Goal: Complete application form

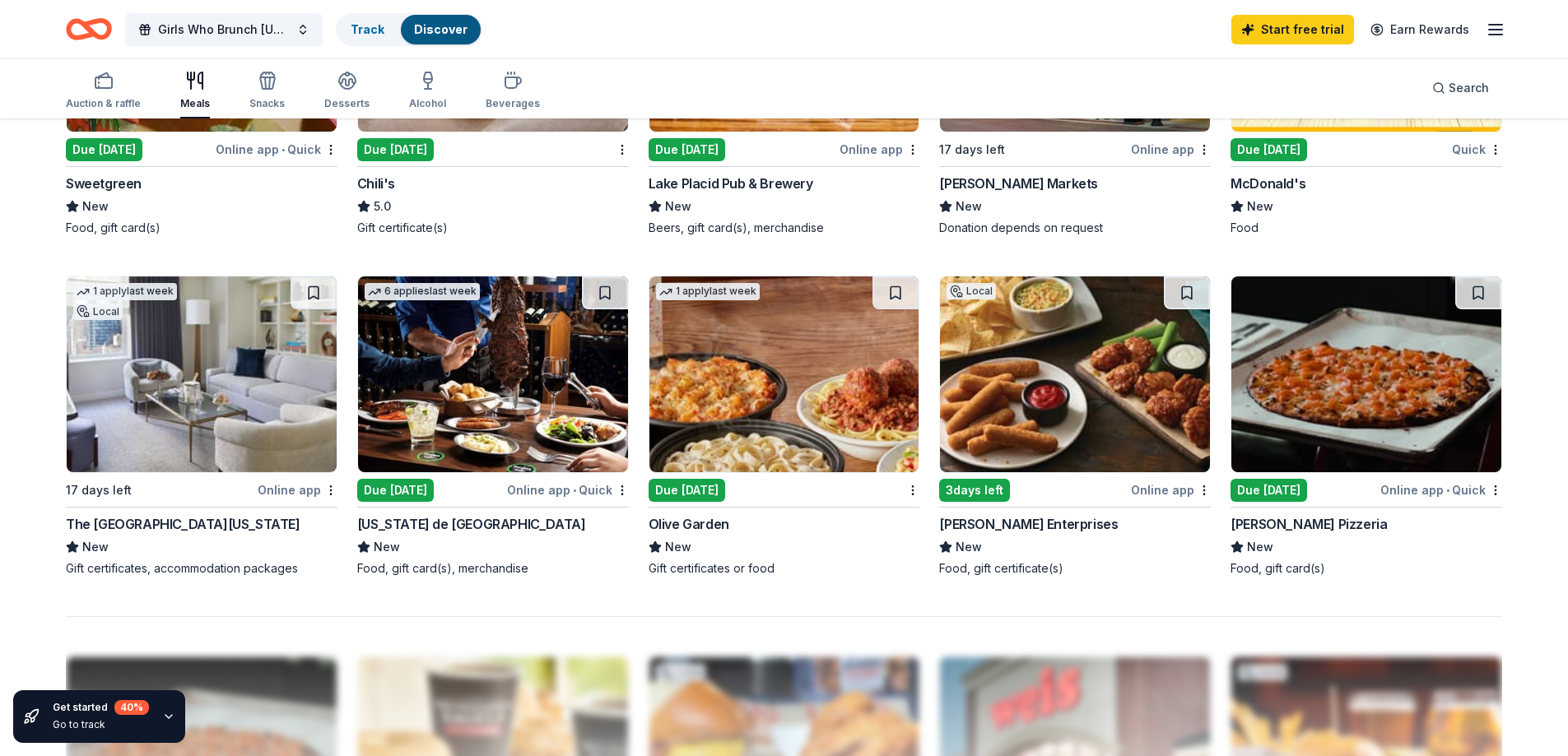
scroll to position [1070, 0]
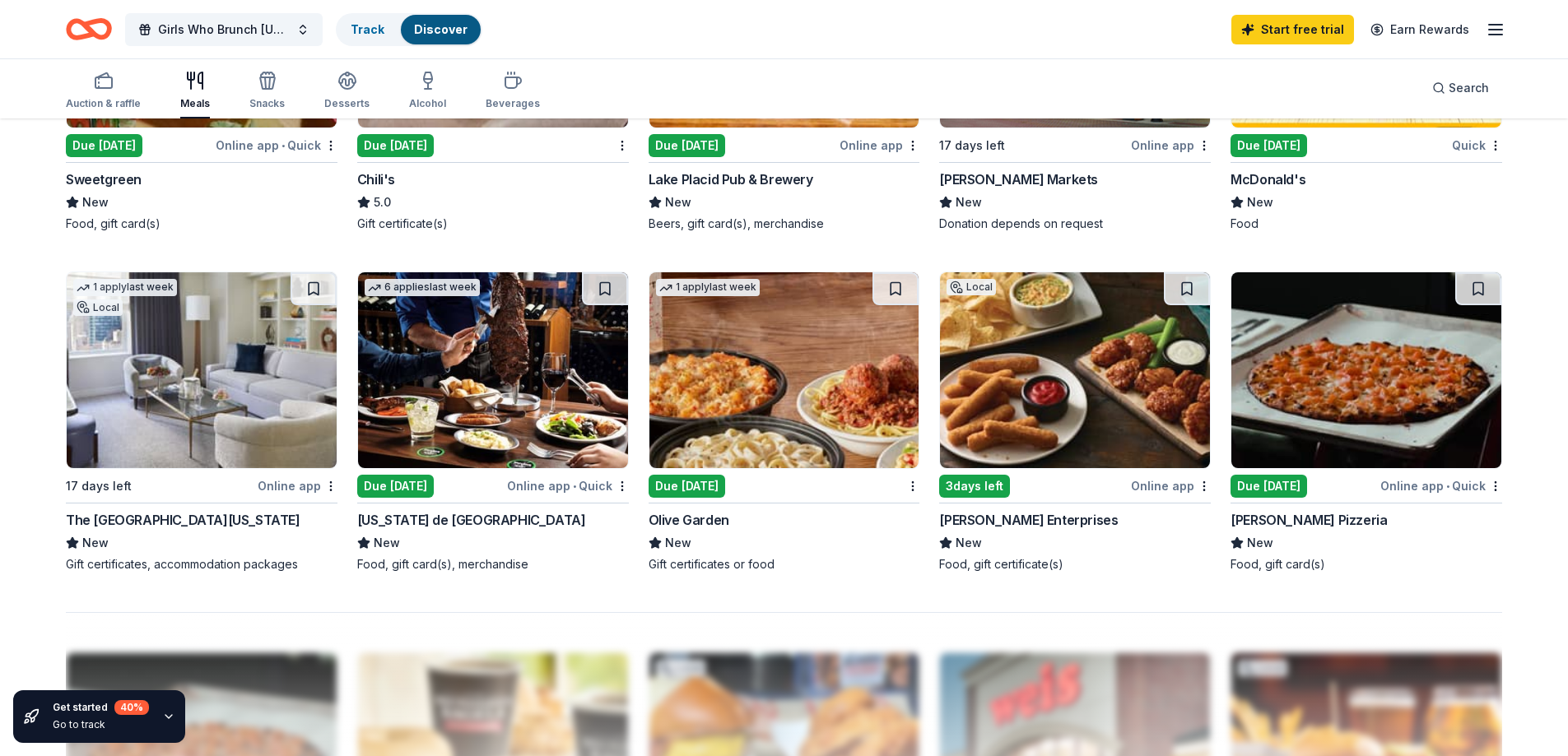
click at [684, 486] on div "Due [DATE]" at bounding box center [687, 487] width 77 height 23
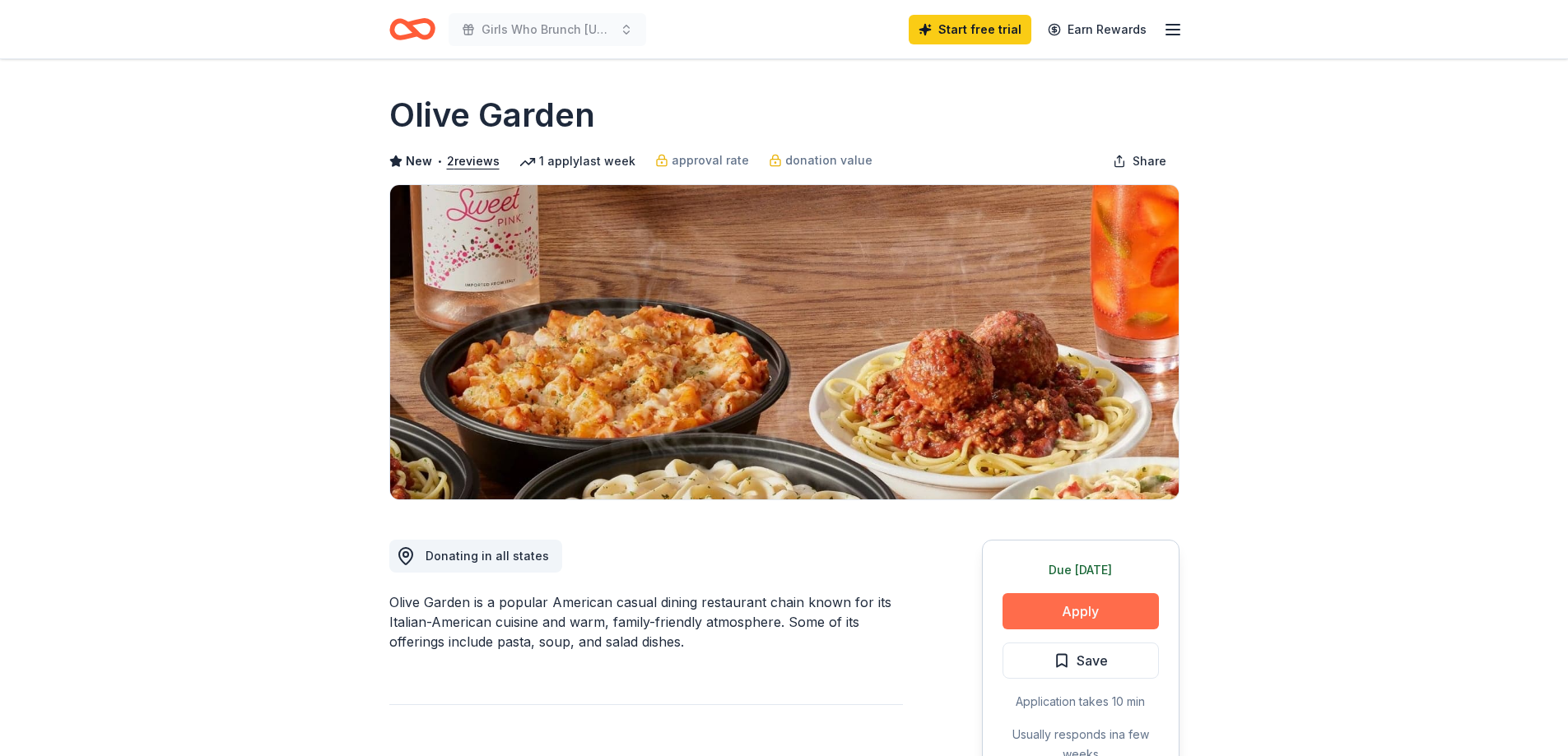
click at [1059, 615] on button "Apply" at bounding box center [1081, 611] width 157 height 36
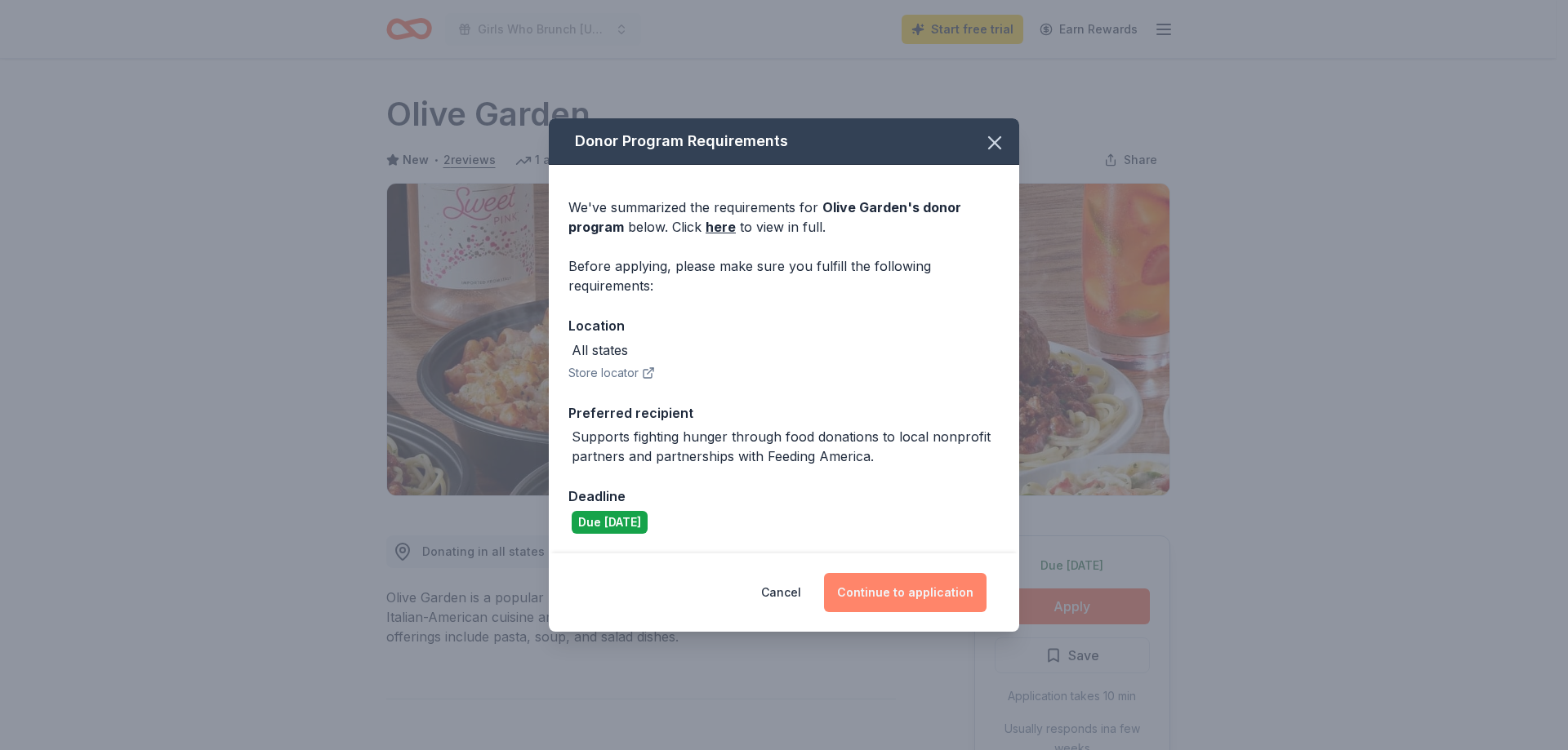
click at [941, 603] on button "Continue to application" at bounding box center [906, 592] width 162 height 39
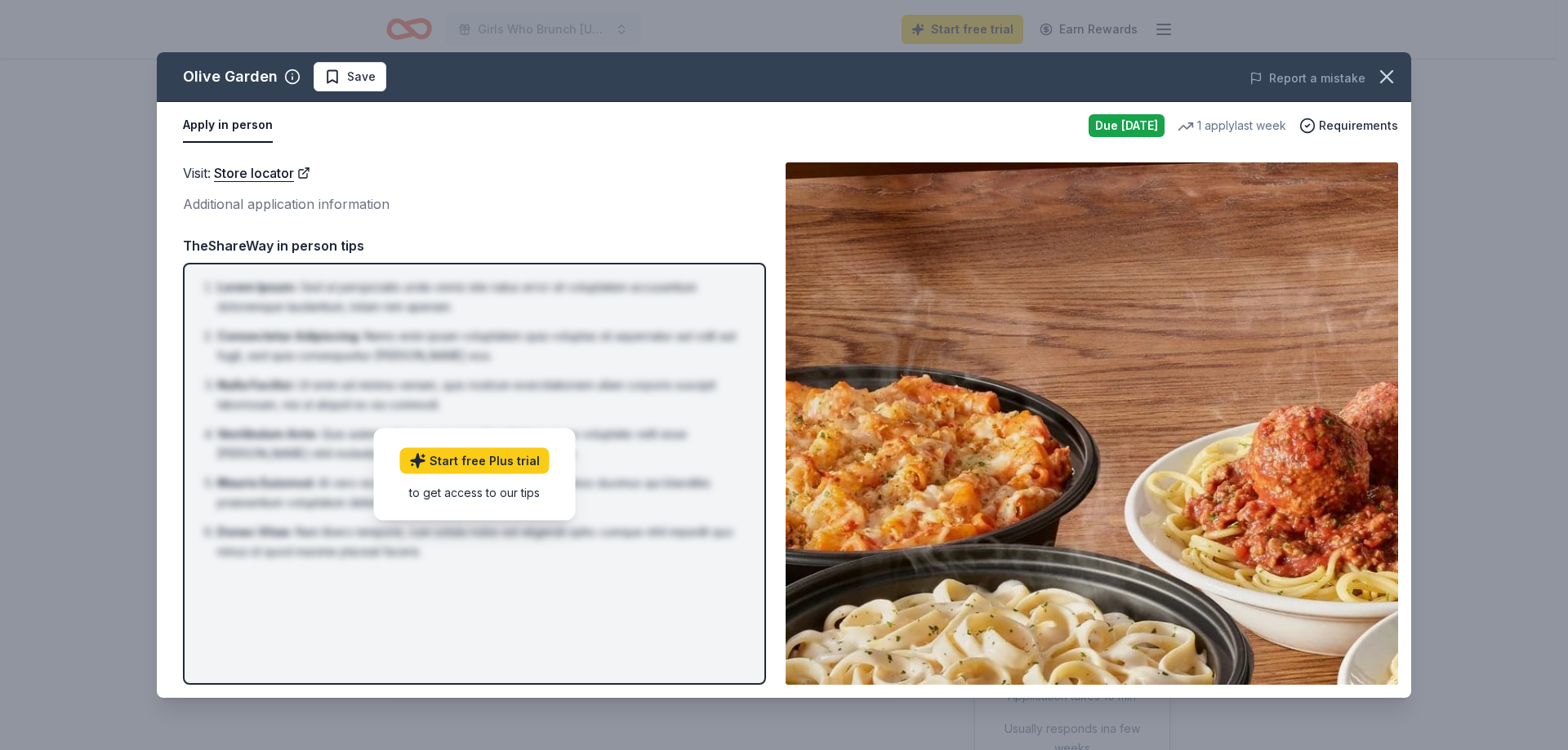
click at [233, 126] on button "Apply in person" at bounding box center [227, 125] width 90 height 34
click at [255, 171] on link "Store locator" at bounding box center [262, 173] width 96 height 21
